Goal: Information Seeking & Learning: Learn about a topic

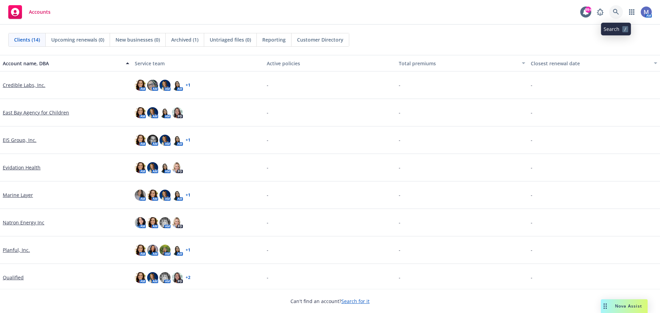
click at [616, 10] on icon at bounding box center [616, 12] width 6 height 6
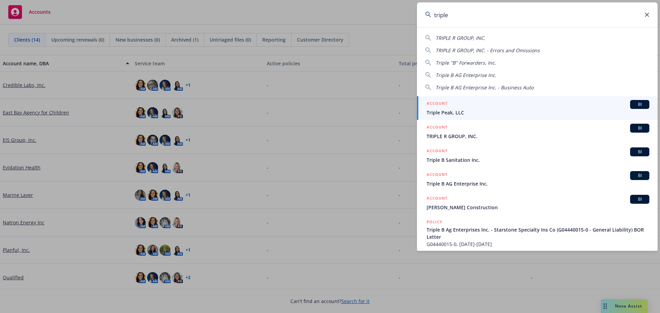
click at [468, 19] on input "triple" at bounding box center [537, 14] width 241 height 25
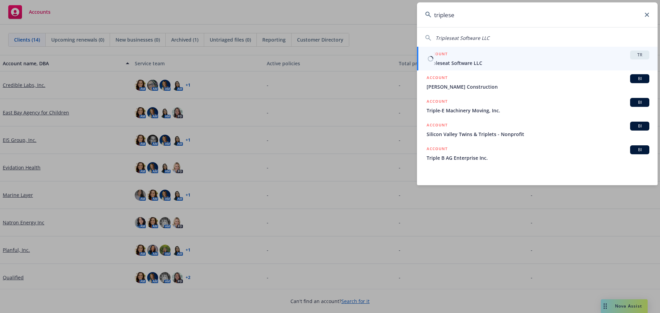
type input "triplese"
click at [469, 61] on span "Tripleseat Software LLC" at bounding box center [538, 62] width 223 height 7
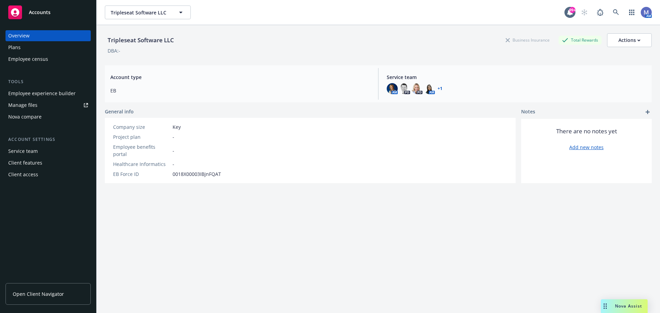
click at [24, 293] on span "Open Client Navigator" at bounding box center [38, 293] width 51 height 7
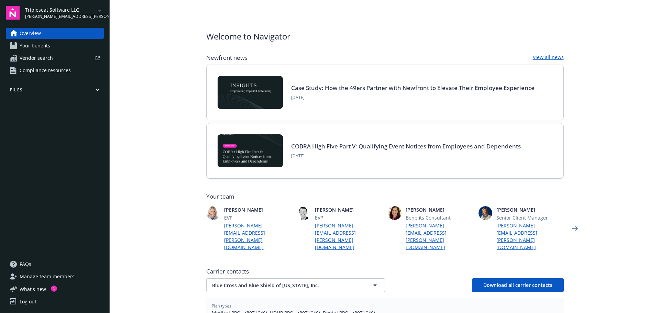
click at [36, 46] on span "Your benefits" at bounding box center [35, 45] width 31 height 11
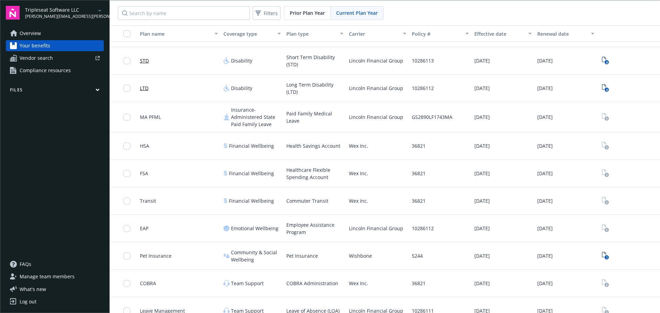
scroll to position [171, 0]
